Goal: Book appointment/travel/reservation

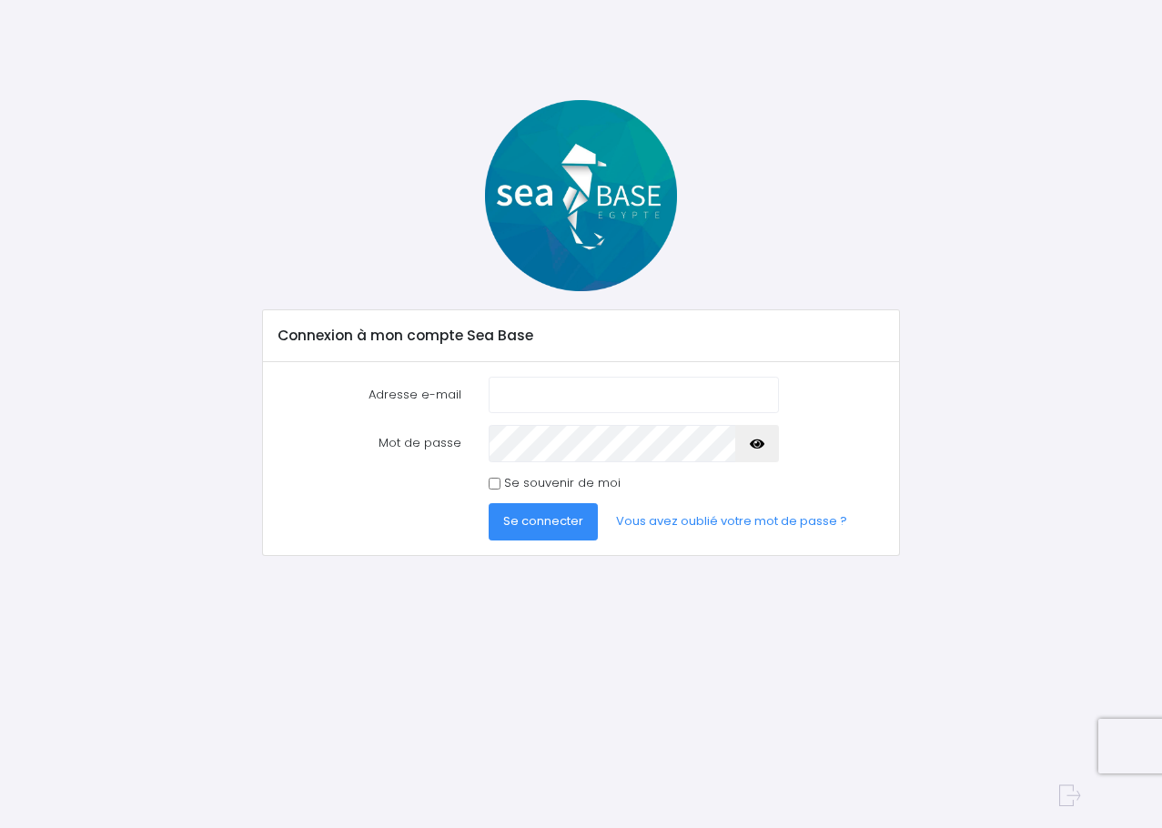
type input "[PERSON_NAME][EMAIL_ADDRESS][DOMAIN_NAME]"
click at [541, 527] on span "Se connecter" at bounding box center [543, 520] width 80 height 17
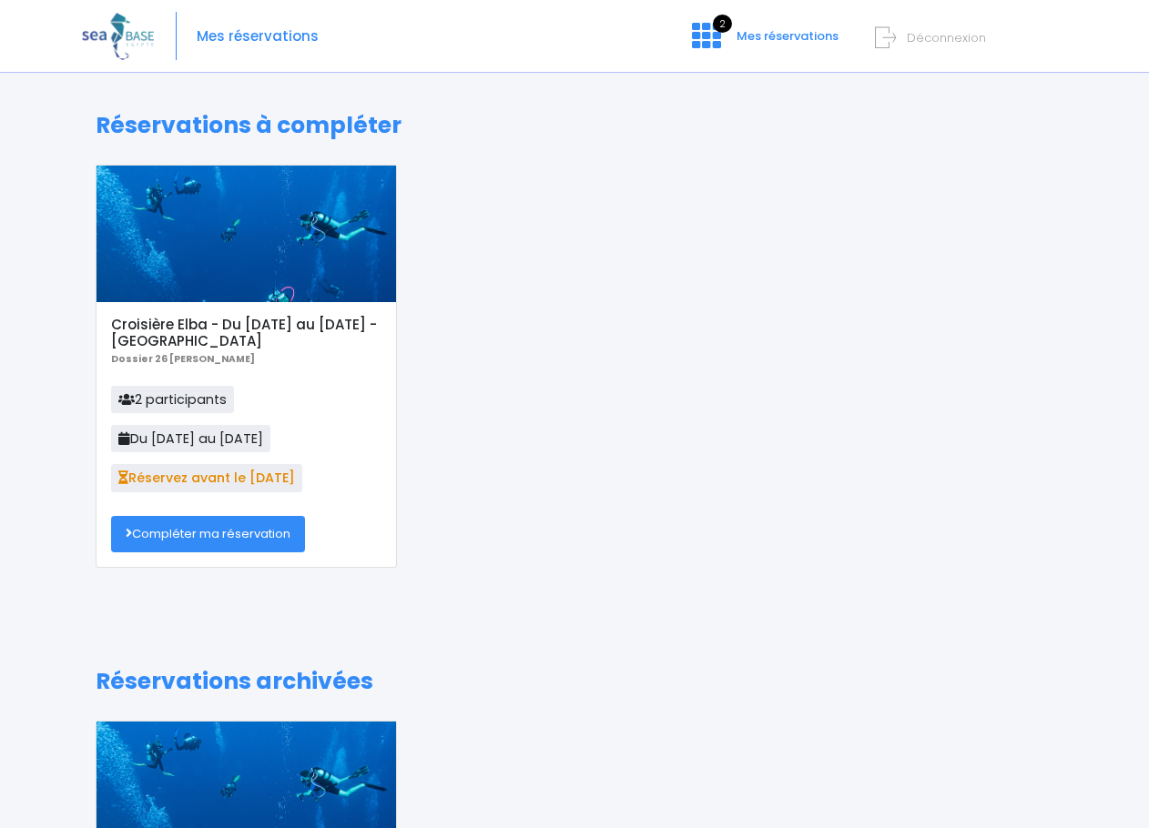
click at [194, 526] on link "Compléter ma réservation" at bounding box center [208, 534] width 194 height 36
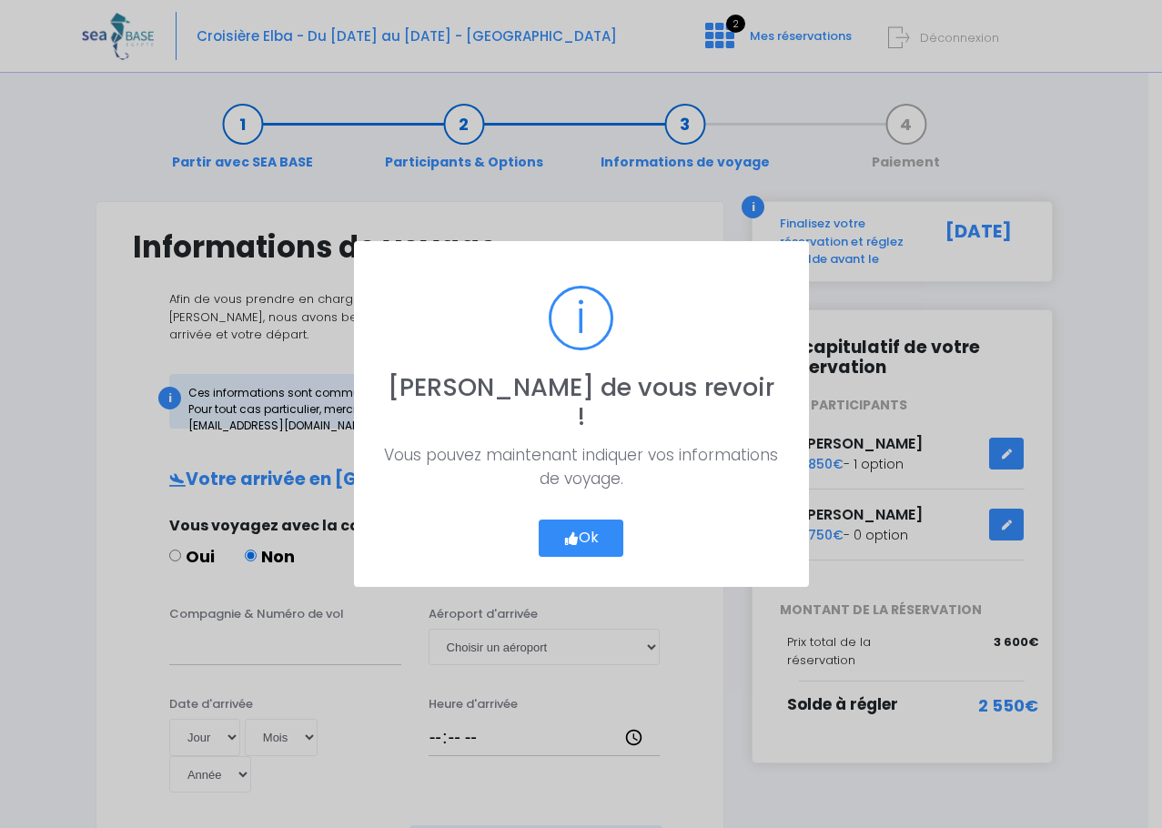
click at [580, 524] on button "Ok" at bounding box center [582, 539] width 86 height 38
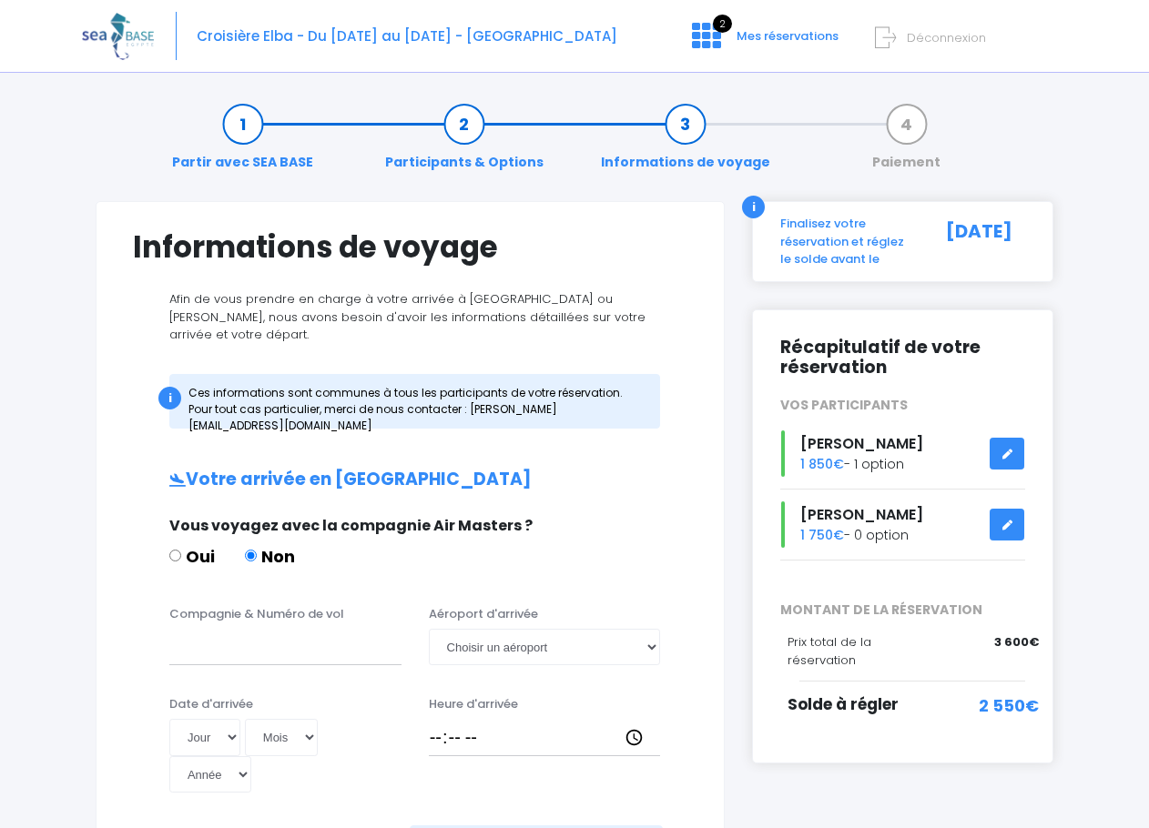
scroll to position [91, 0]
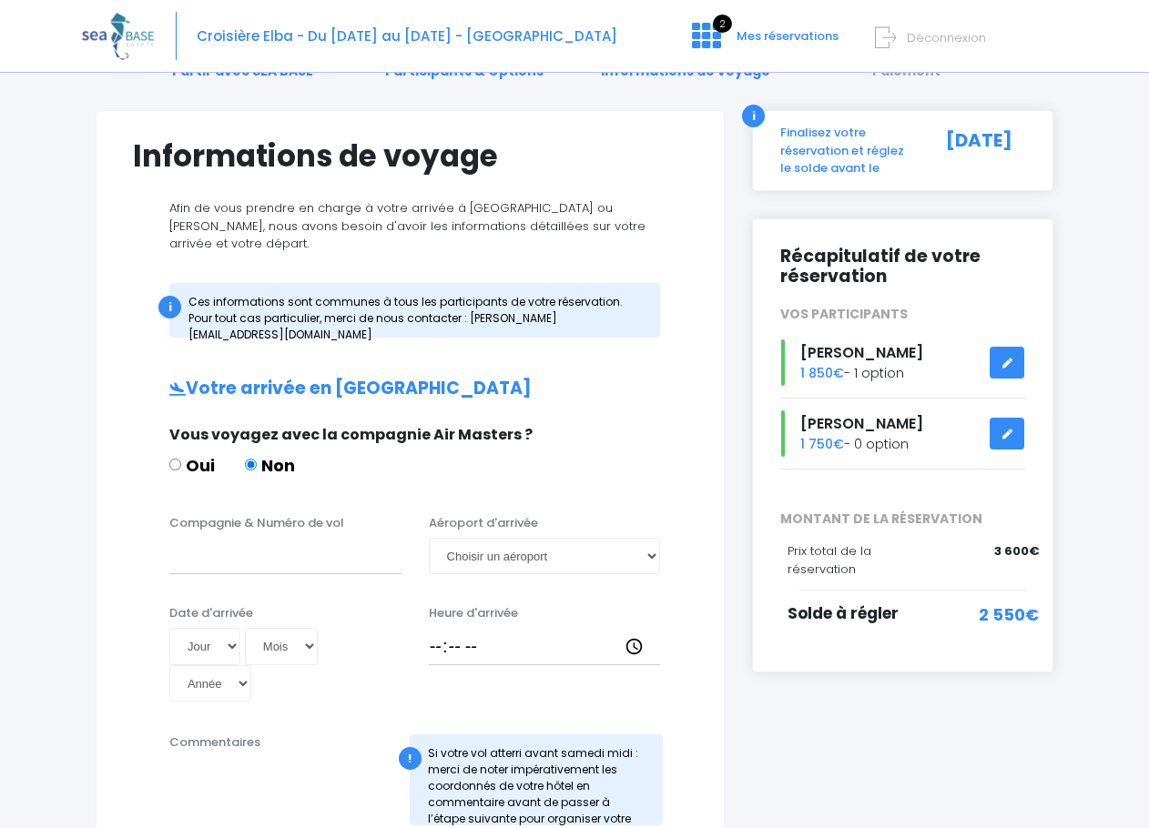
click at [995, 360] on link at bounding box center [1006, 363] width 35 height 32
click at [1015, 361] on link at bounding box center [1006, 363] width 35 height 32
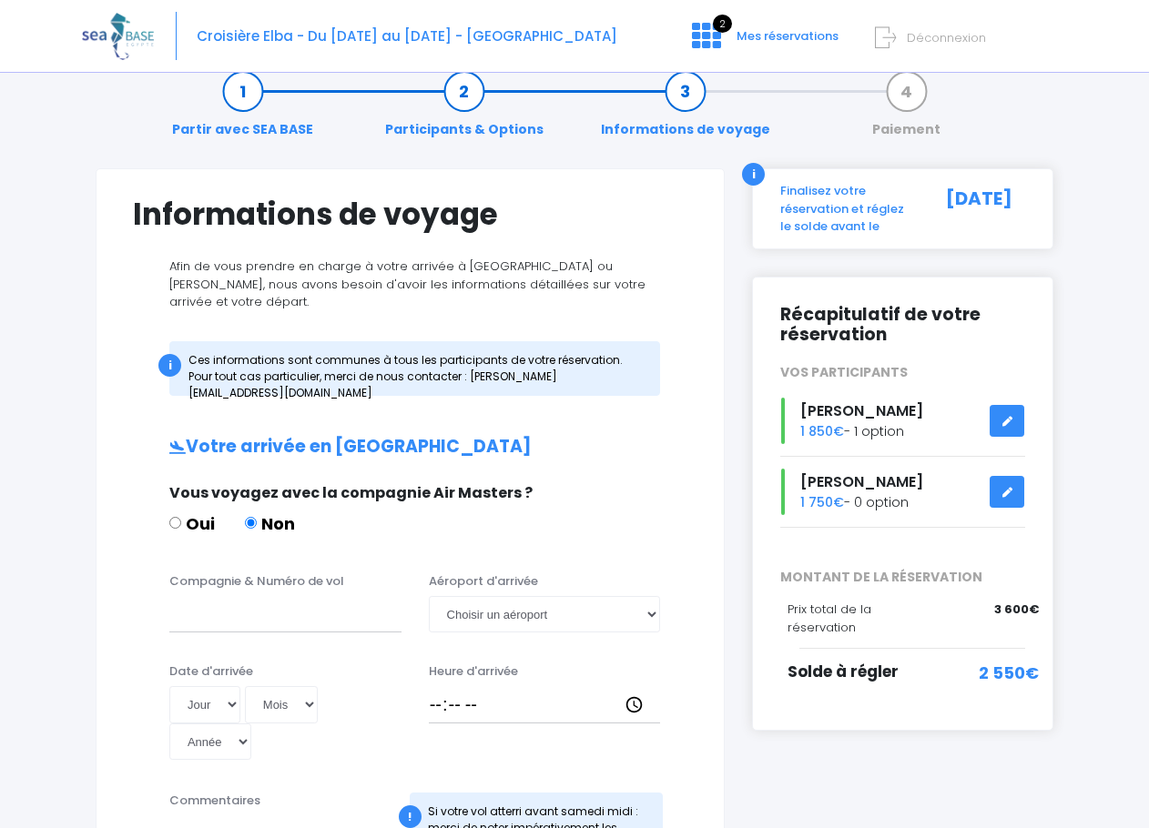
scroll to position [0, 0]
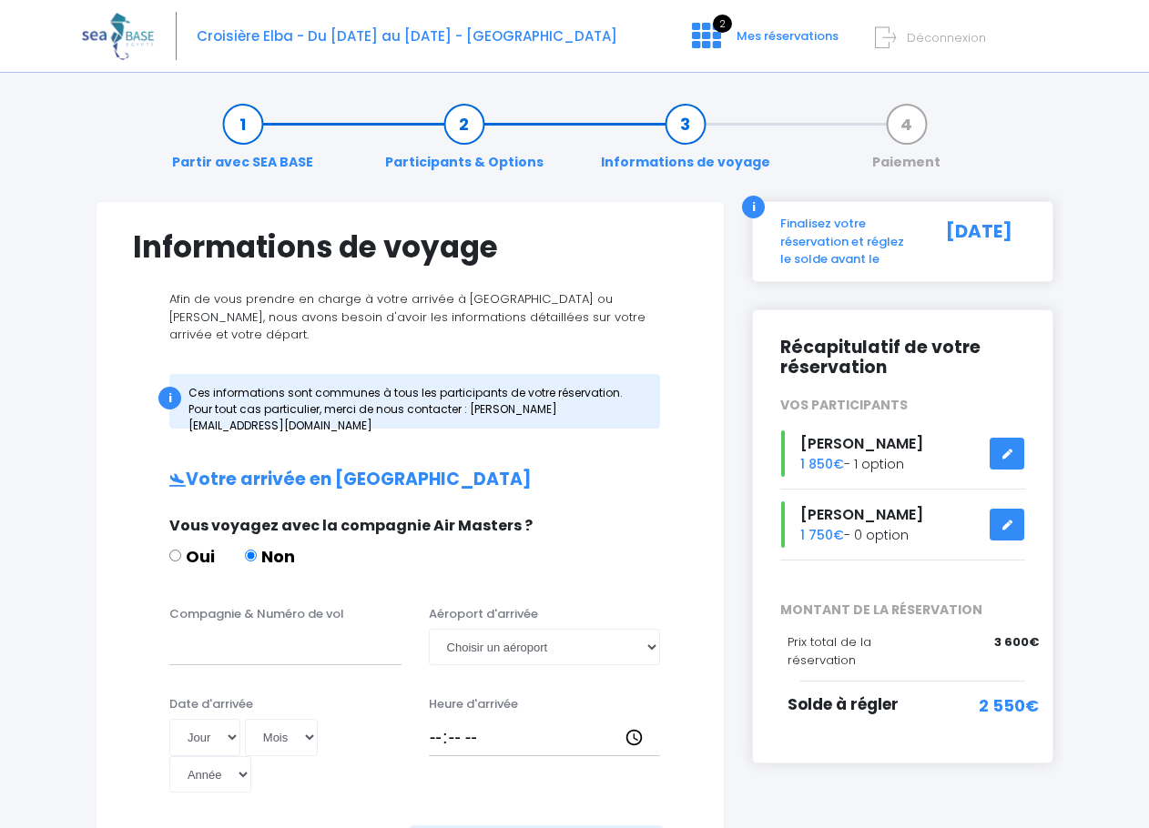
click at [458, 161] on link "Participants & Options" at bounding box center [464, 143] width 177 height 57
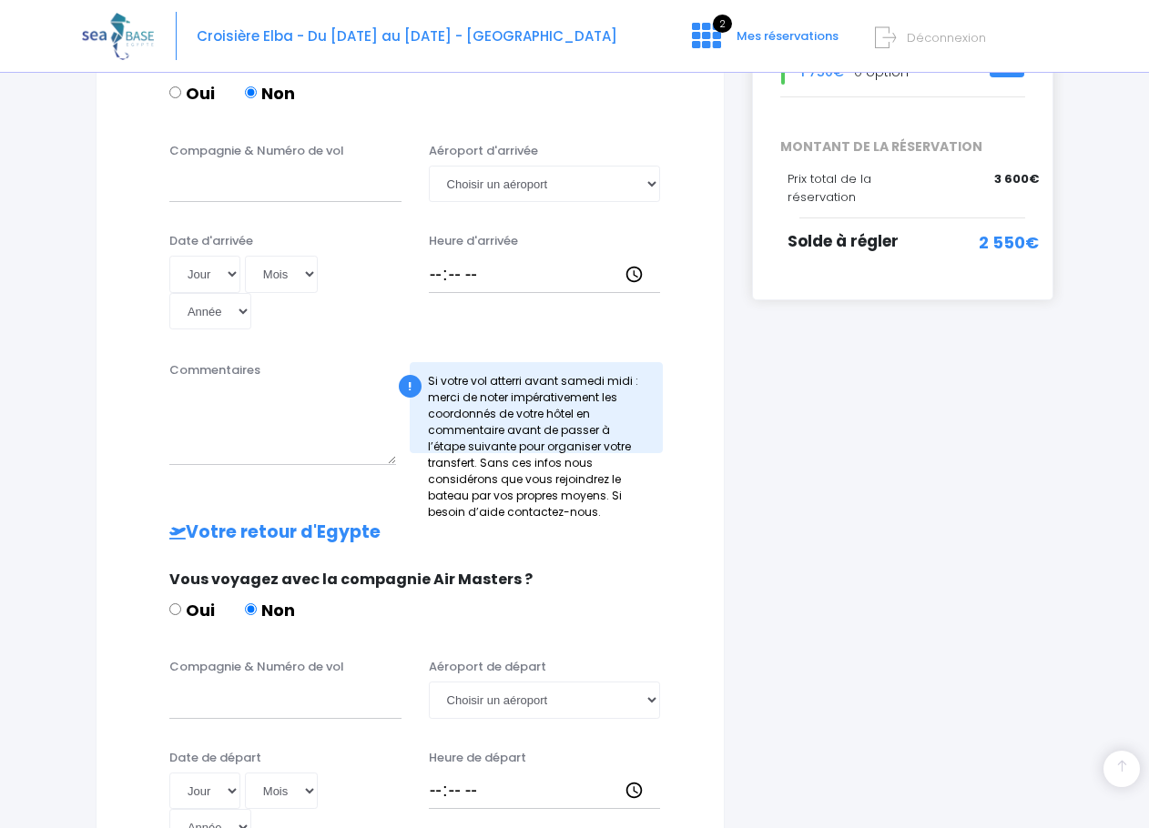
scroll to position [433, 0]
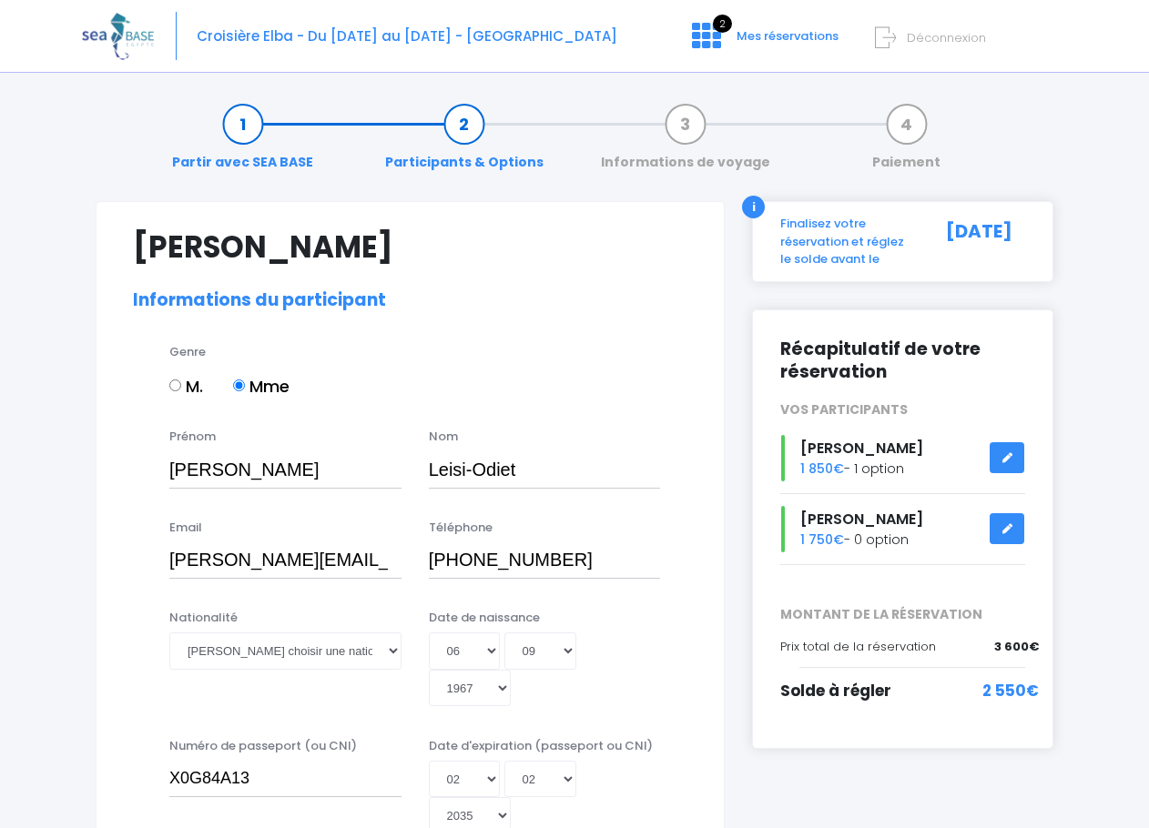
select select "[GEOGRAPHIC_DATA]"
select select "PADI Rescue diver"
click at [472, 158] on link "Participants & Options" at bounding box center [464, 143] width 177 height 57
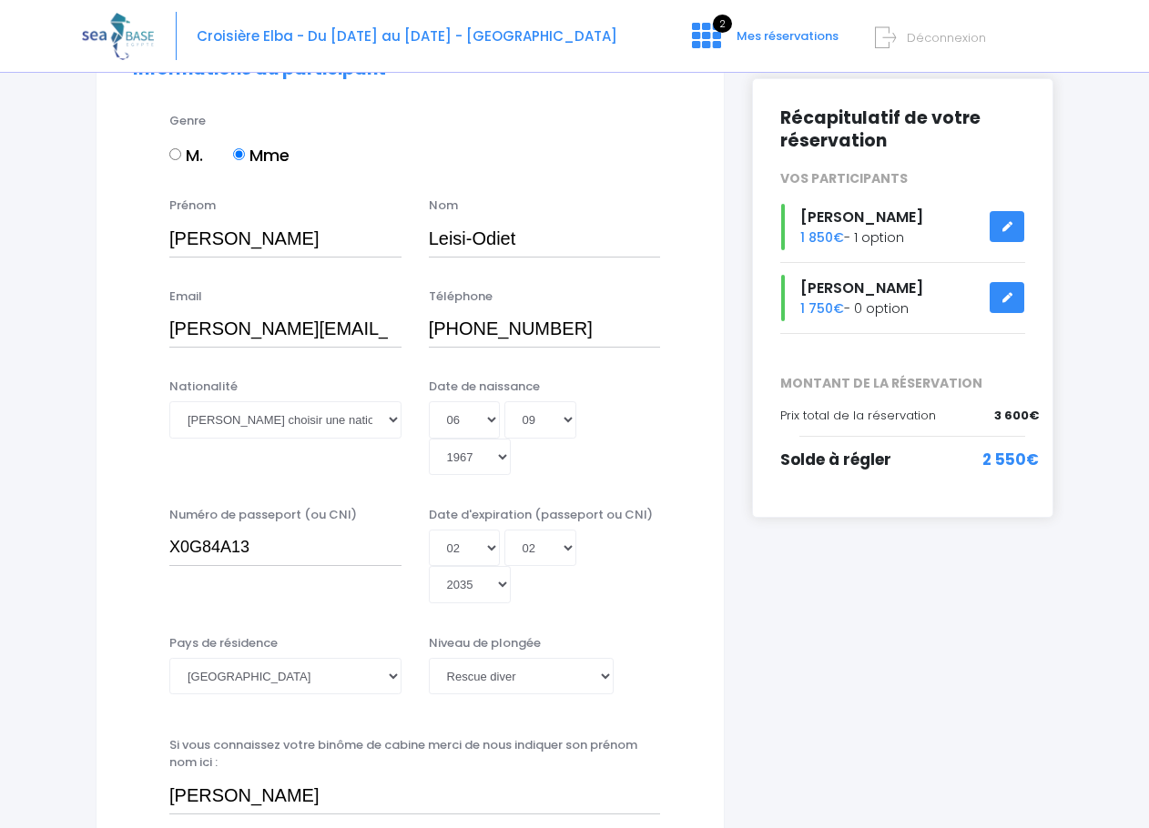
scroll to position [273, 0]
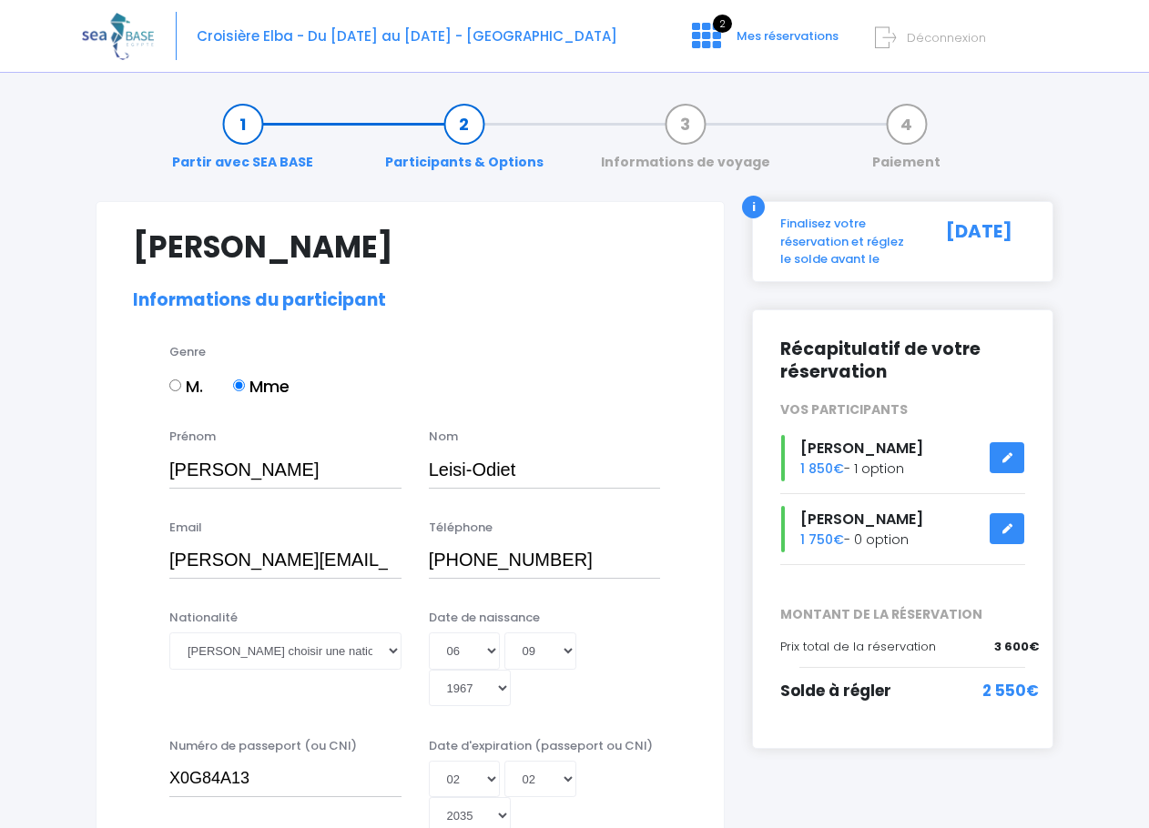
select select "[GEOGRAPHIC_DATA]"
select select "PADI Rescue diver"
click at [1001, 523] on link at bounding box center [1006, 529] width 35 height 32
select select "[GEOGRAPHIC_DATA]"
select select "PADI Deep diver"
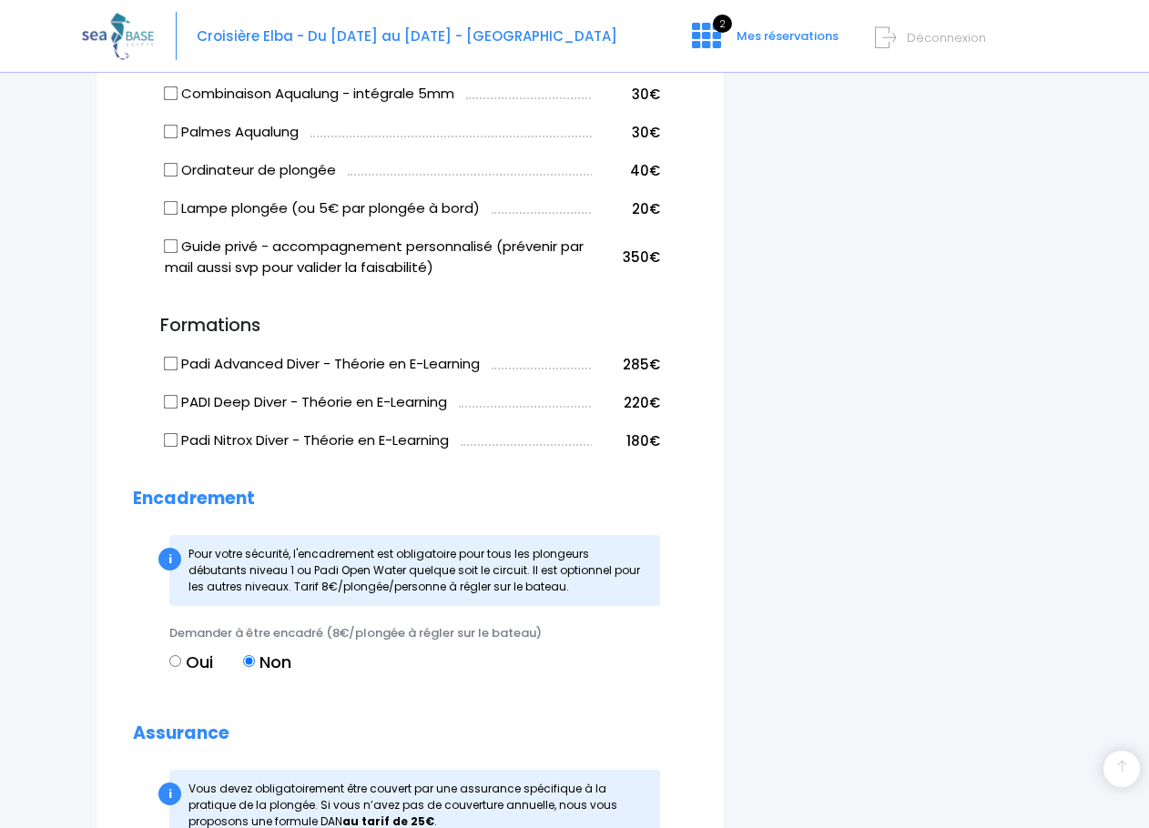
scroll to position [1547, 0]
